Goal: Information Seeking & Learning: Learn about a topic

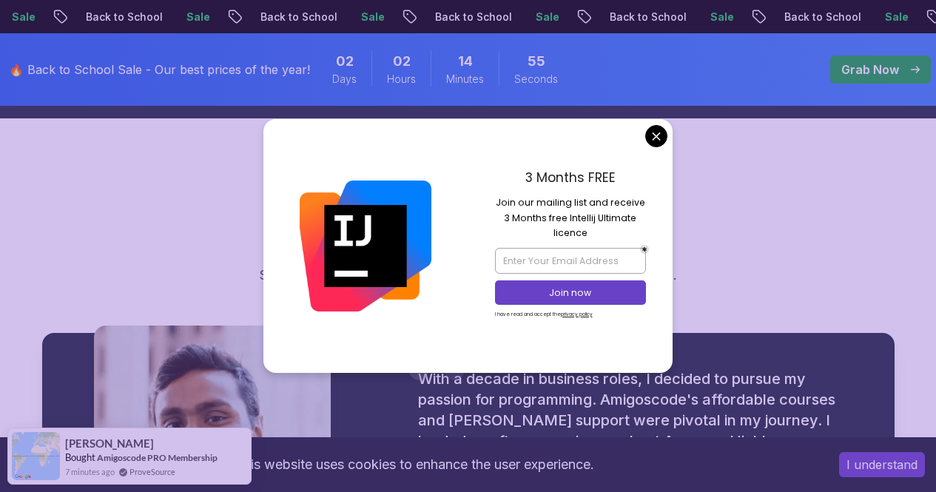
scroll to position [1628, 0]
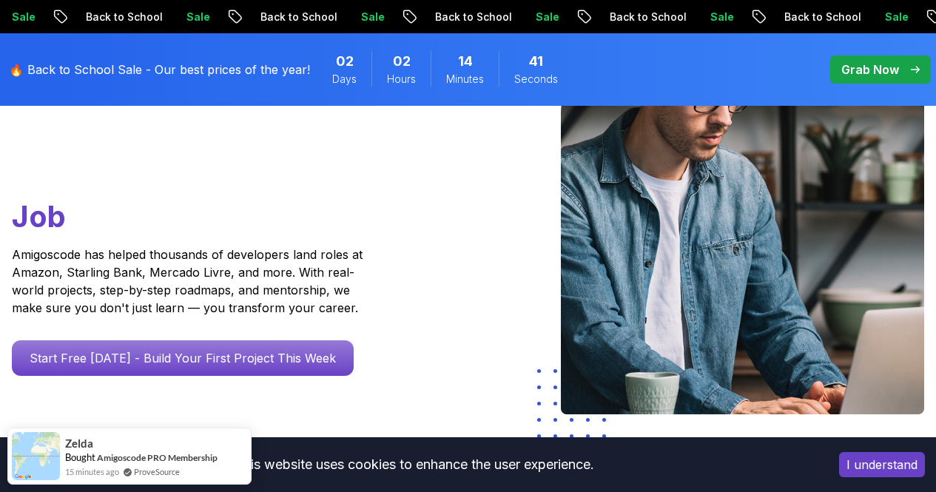
scroll to position [0, 0]
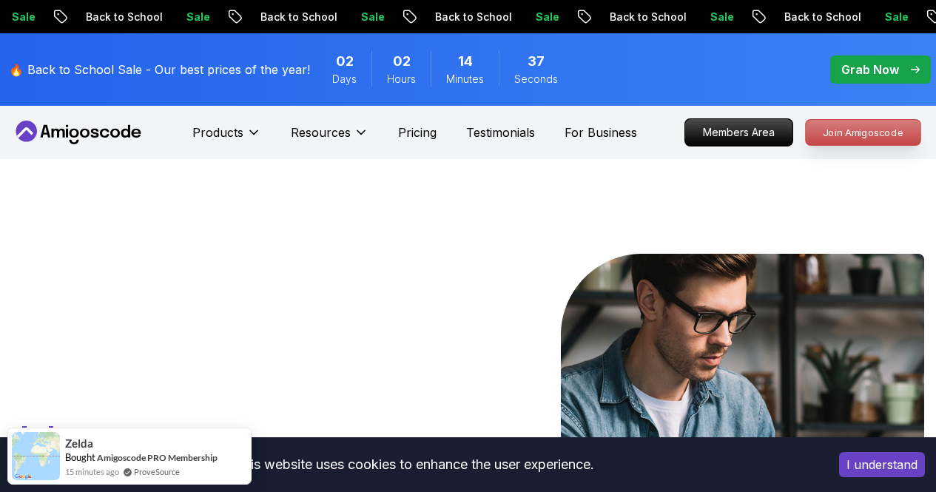
click at [869, 138] on p "Join Amigoscode" at bounding box center [863, 132] width 115 height 25
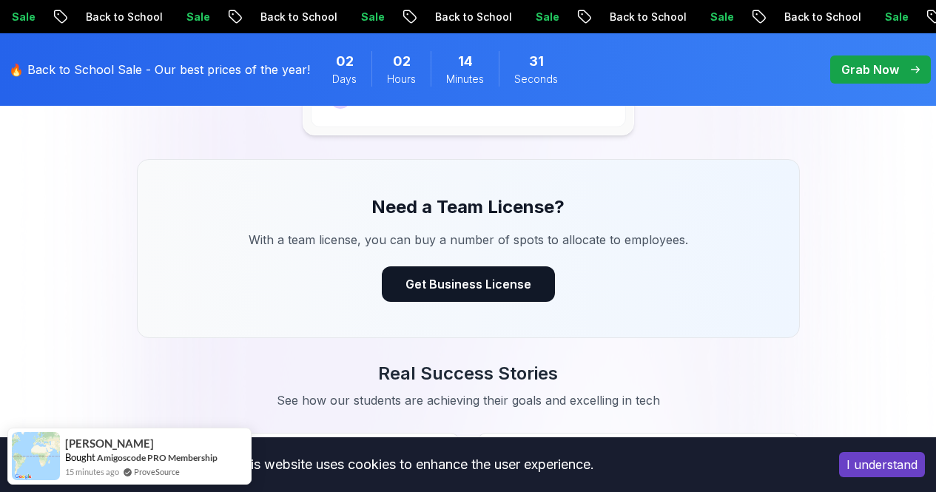
scroll to position [1924, 0]
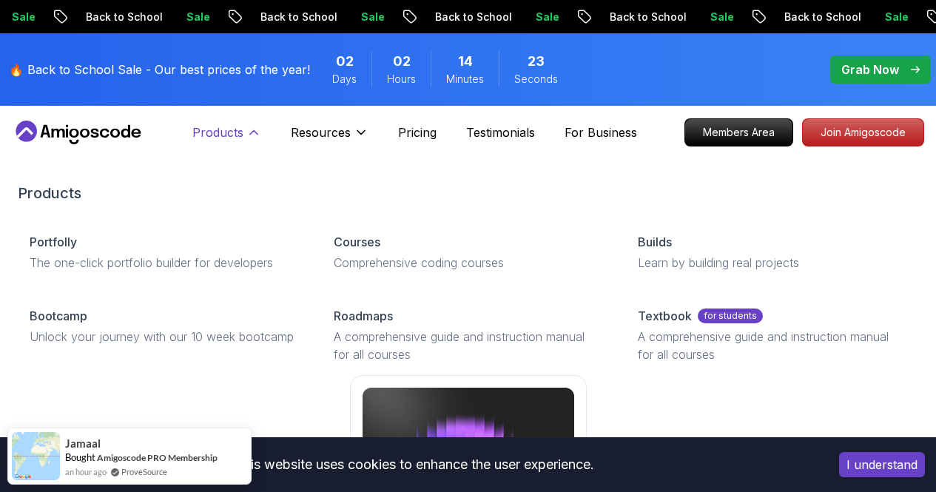
click at [230, 132] on p "Products" at bounding box center [217, 133] width 51 height 18
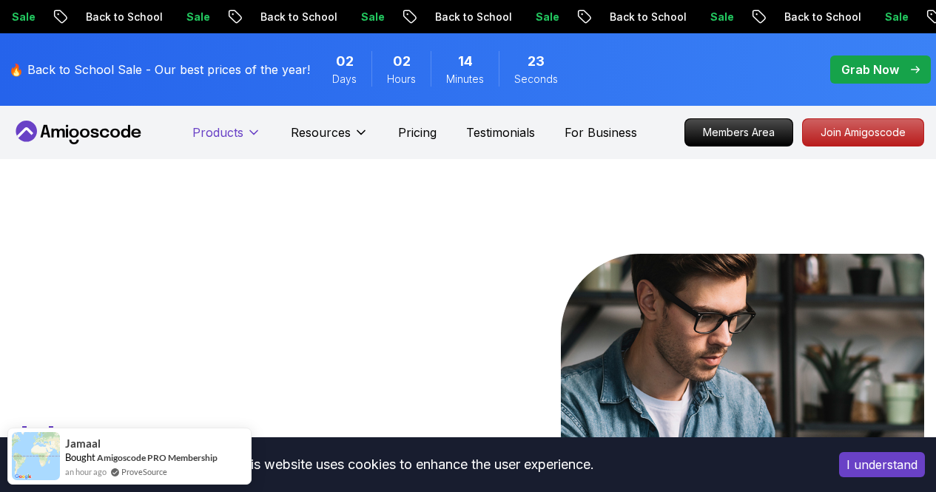
click at [234, 132] on p "Products" at bounding box center [217, 133] width 51 height 18
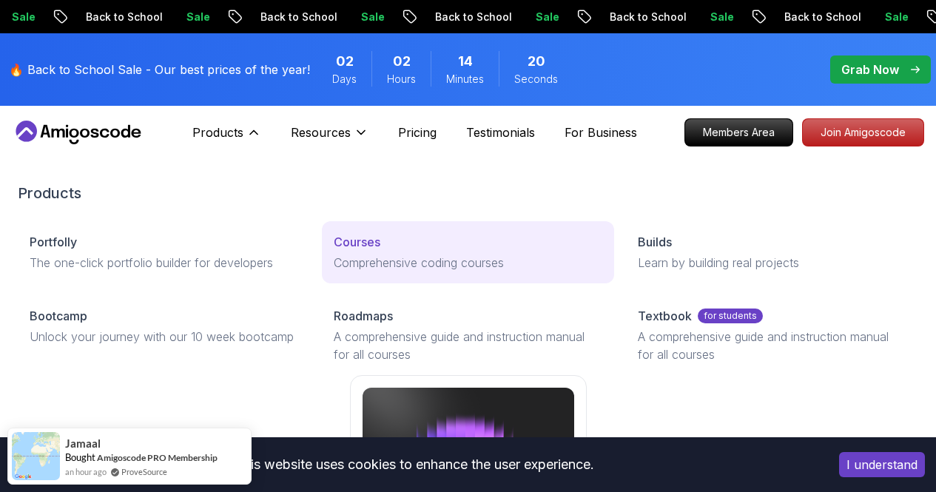
click at [322, 277] on link "Courses Comprehensive coding courses" at bounding box center [468, 252] width 292 height 62
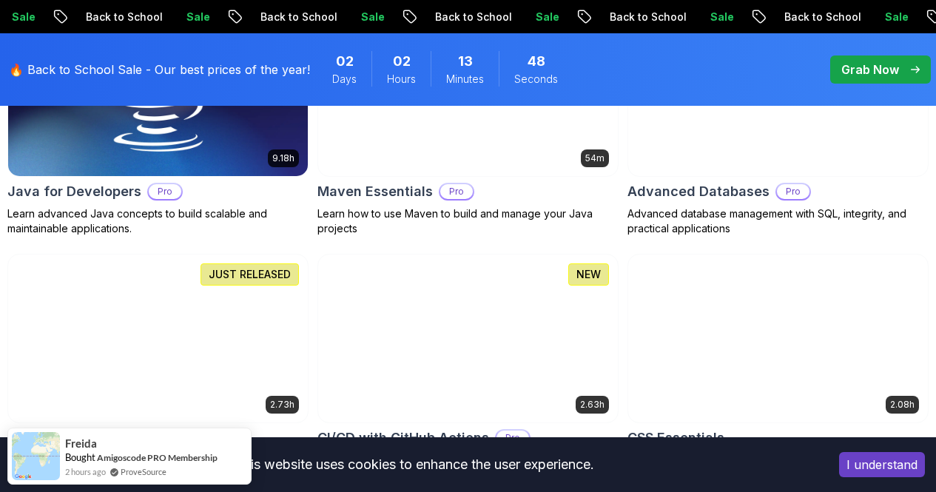
scroll to position [1036, 0]
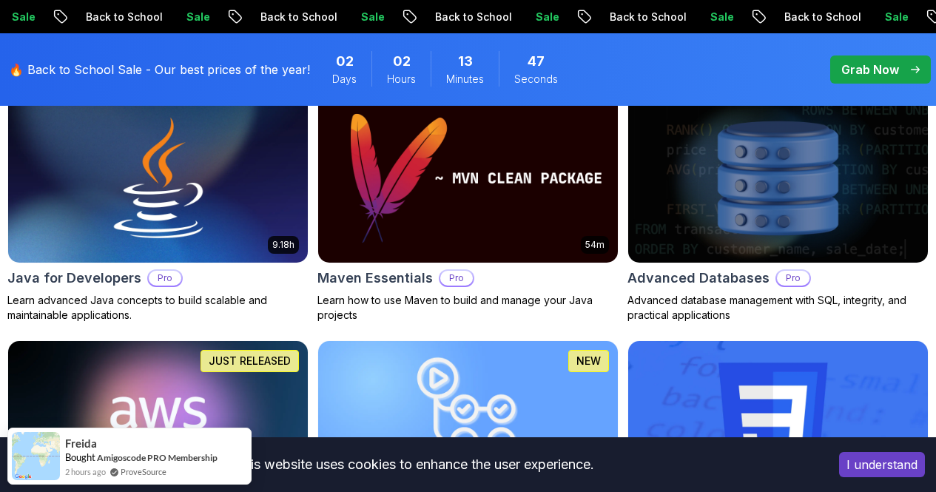
click at [0, 0] on p "Free" at bounding box center [0, 0] width 0 height 0
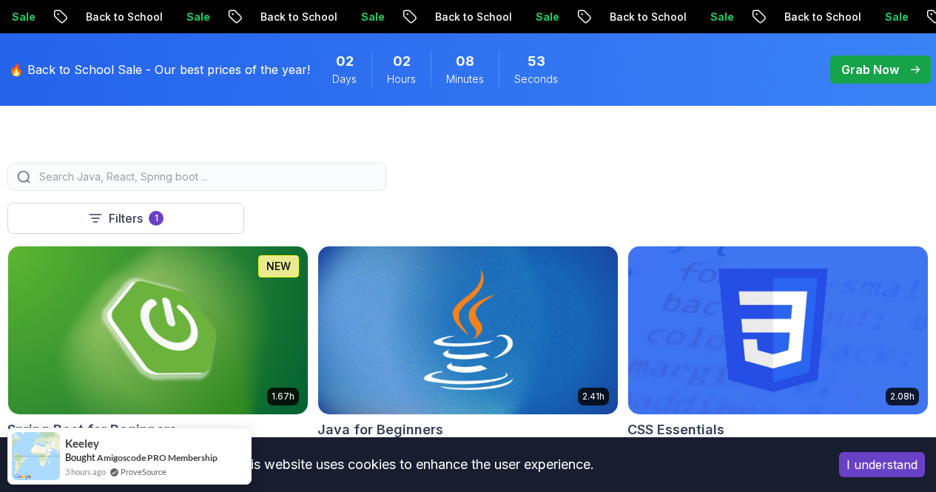
scroll to position [370, 0]
